Goal: Task Accomplishment & Management: Use online tool/utility

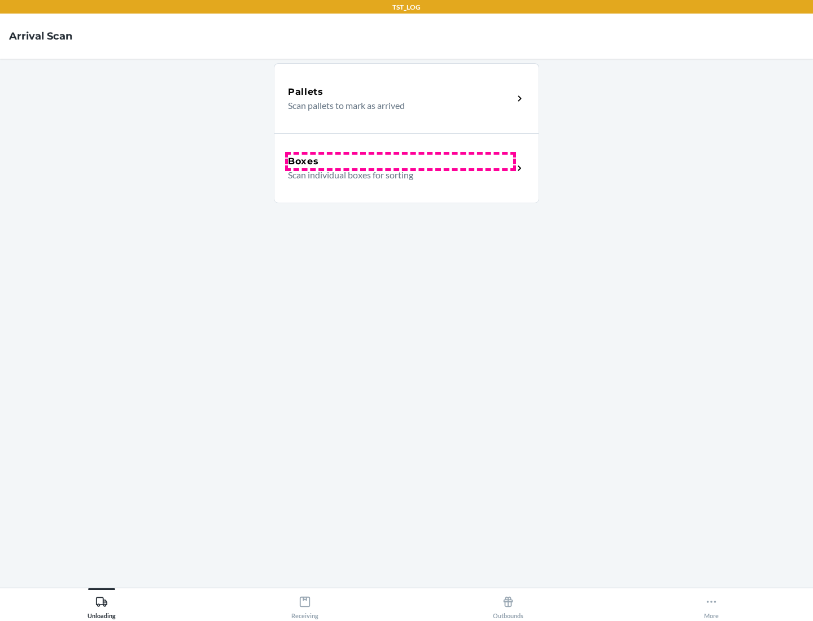
click at [400, 162] on div "Boxes" at bounding box center [400, 162] width 225 height 14
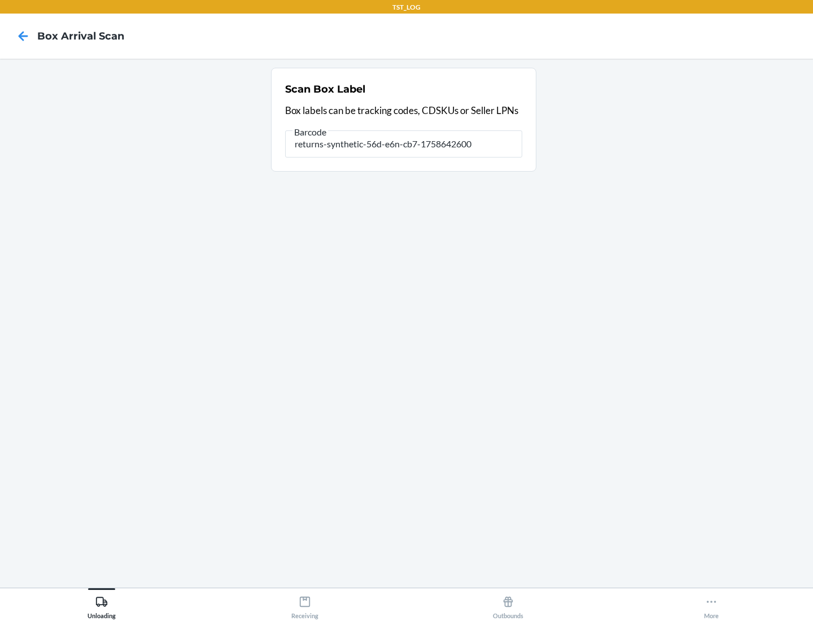
type input "returns-synthetic-56d-e6n-cb7-1758642600"
